Goal: Task Accomplishment & Management: Manage account settings

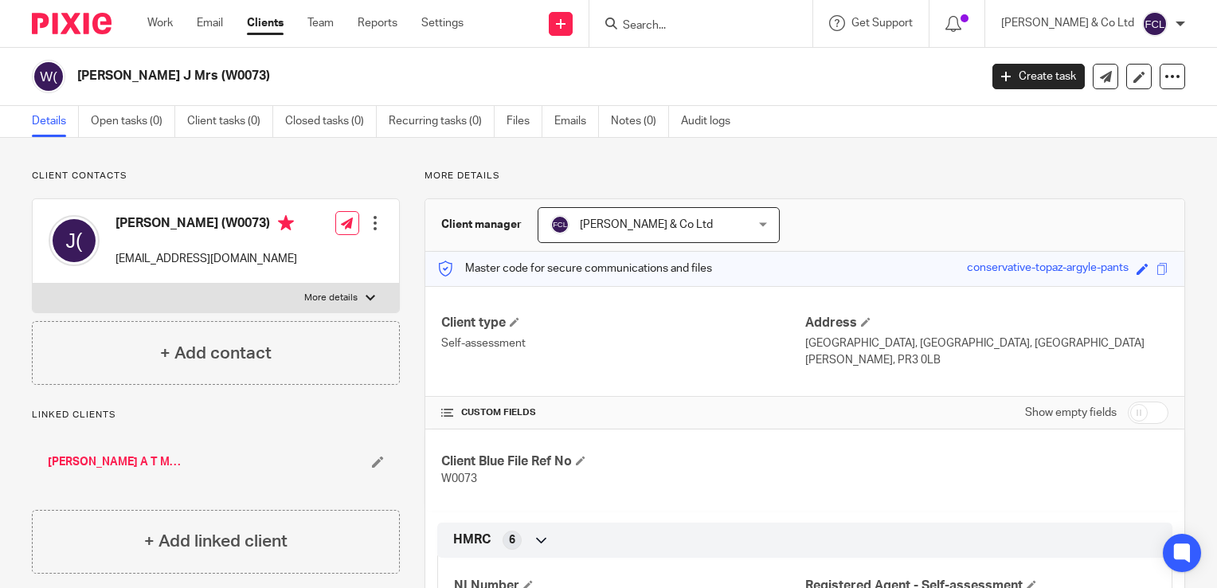
scroll to position [399, 0]
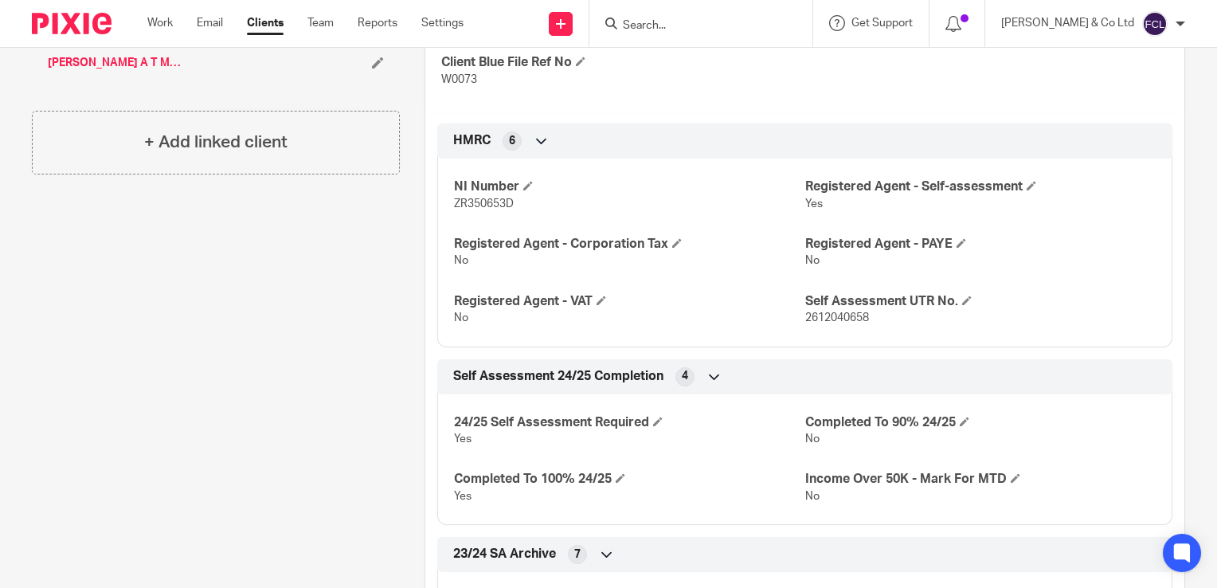
click at [747, 34] on div at bounding box center [701, 23] width 223 height 47
click at [733, 26] on input "Search" at bounding box center [692, 26] width 143 height 14
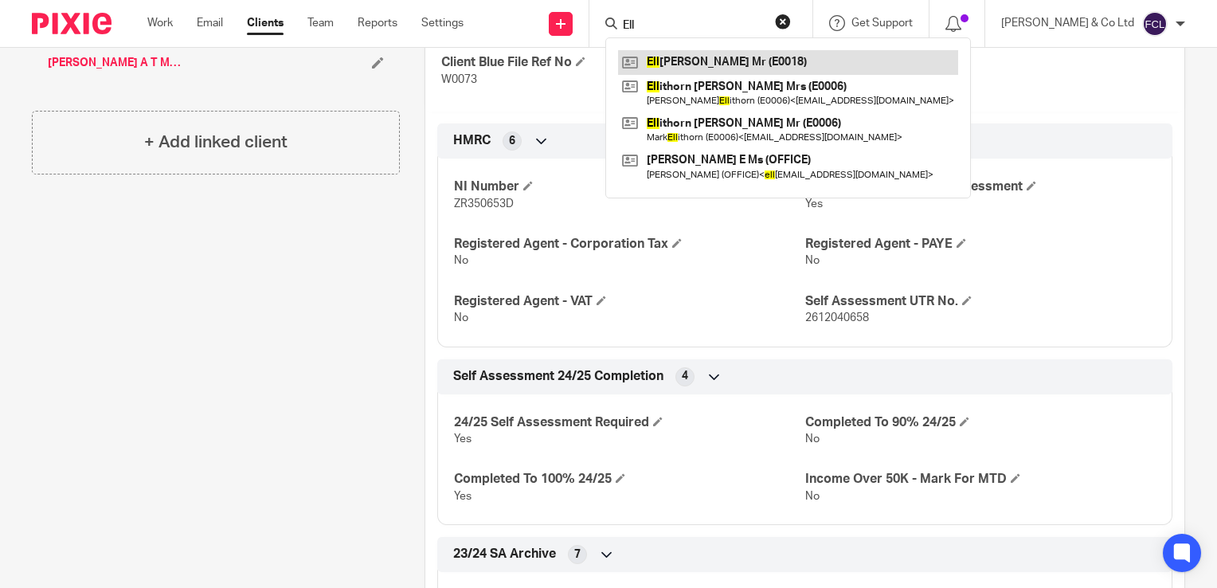
type input "Ell"
click at [746, 65] on link at bounding box center [788, 62] width 340 height 24
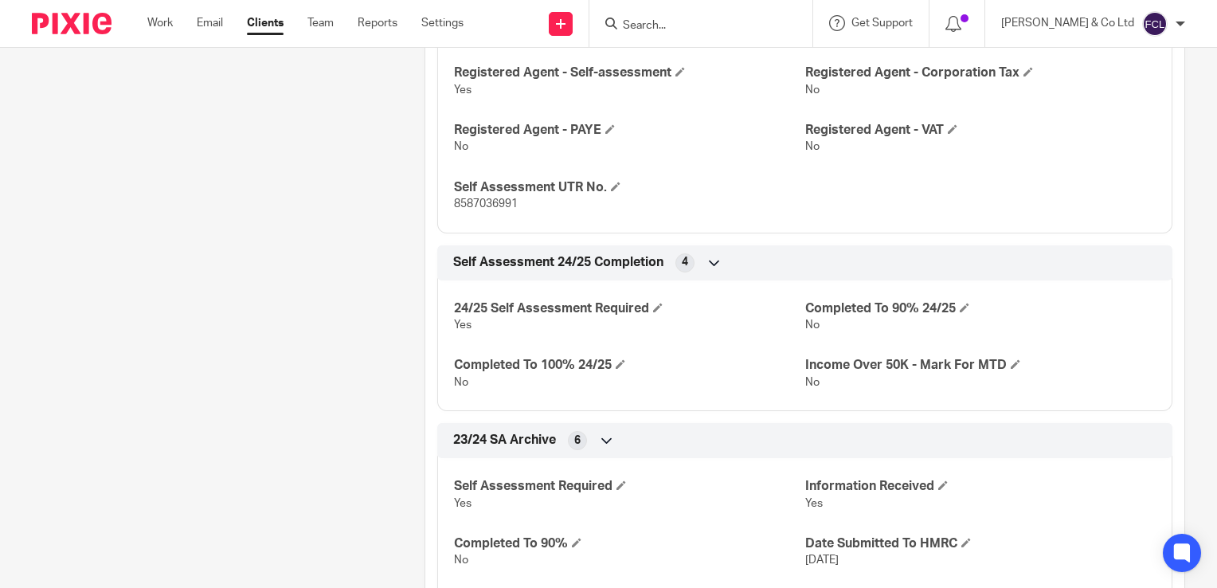
scroll to position [512, 0]
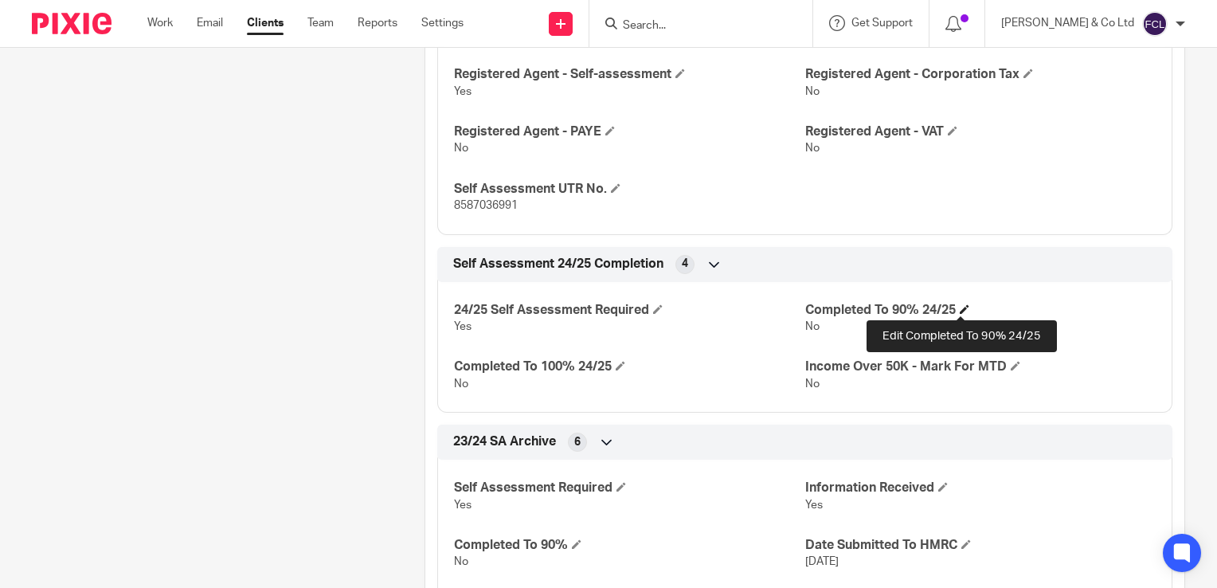
click at [963, 311] on span at bounding box center [965, 309] width 10 height 10
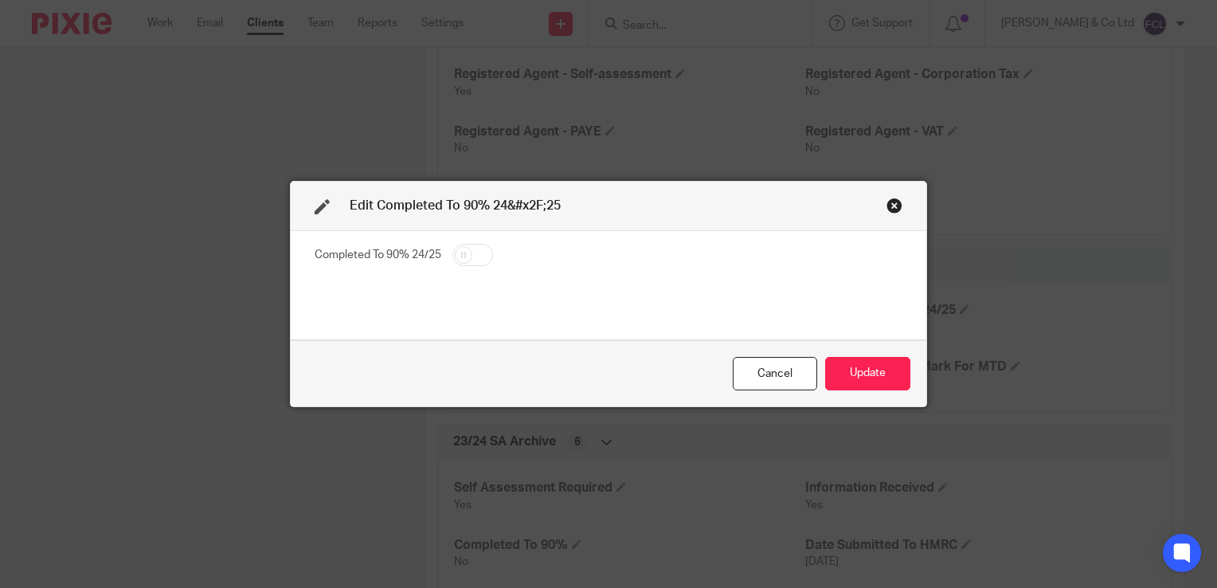
click at [481, 250] on input "checkbox" at bounding box center [473, 255] width 41 height 22
checkbox input "true"
click at [848, 379] on button "Update" at bounding box center [867, 374] width 85 height 34
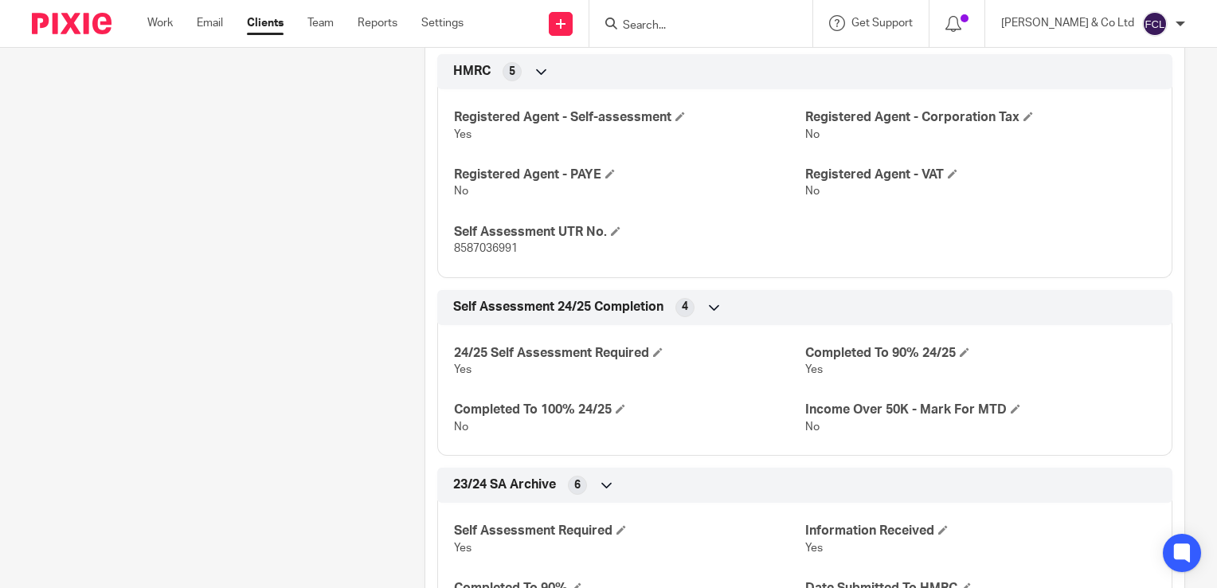
scroll to position [666, 0]
